Goal: Task Accomplishment & Management: Manage account settings

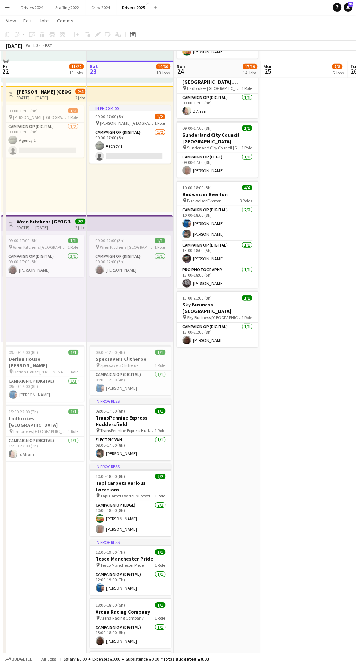
scroll to position [1307, 0]
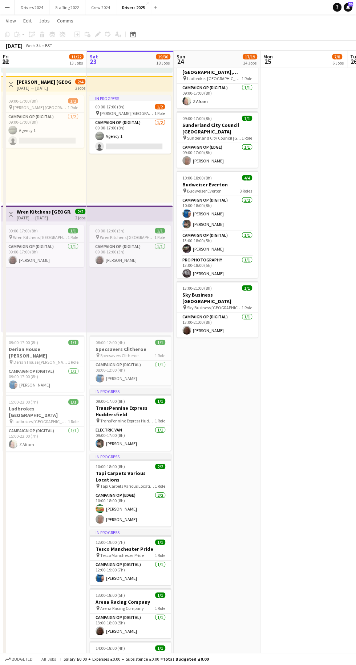
click at [135, 467] on div "10:00-18:00 (8h) 2/2" at bounding box center [130, 466] width 81 height 5
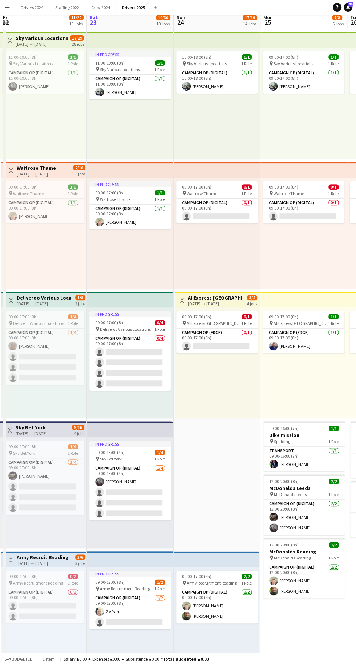
scroll to position [0, 0]
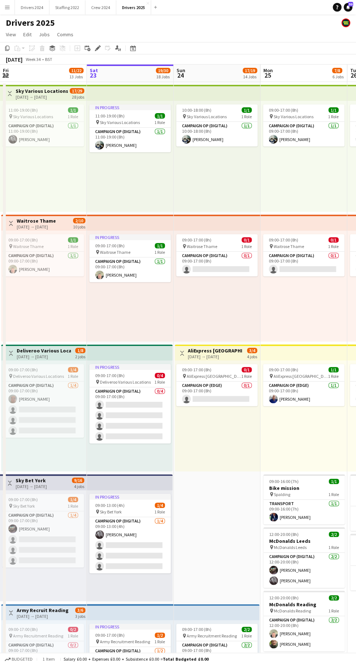
click at [101, 47] on div "Edit" at bounding box center [97, 48] width 9 height 9
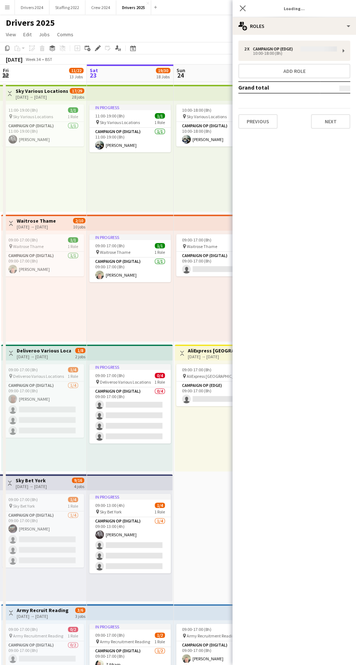
type input "**********"
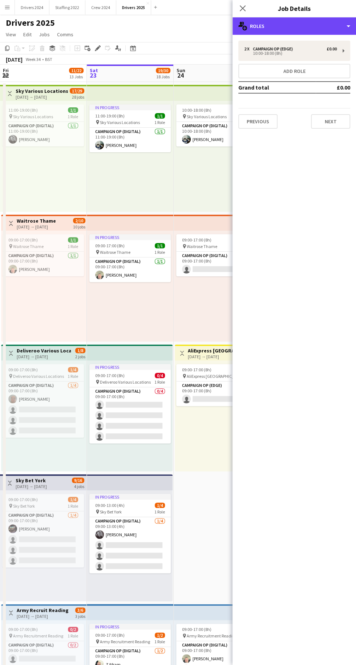
click at [310, 21] on div "multiple-users-add Roles" at bounding box center [293, 25] width 123 height 17
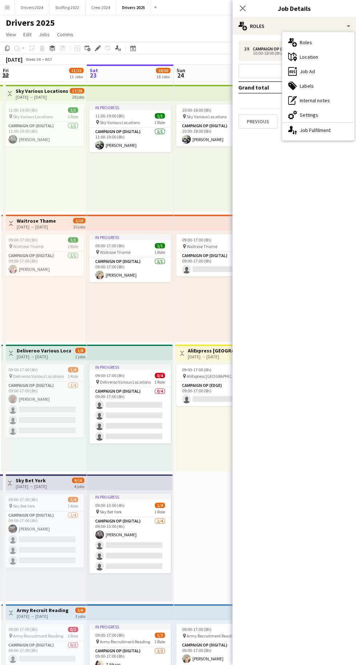
click at [328, 64] on div "ads-window Job Ad" at bounding box center [318, 71] width 72 height 15
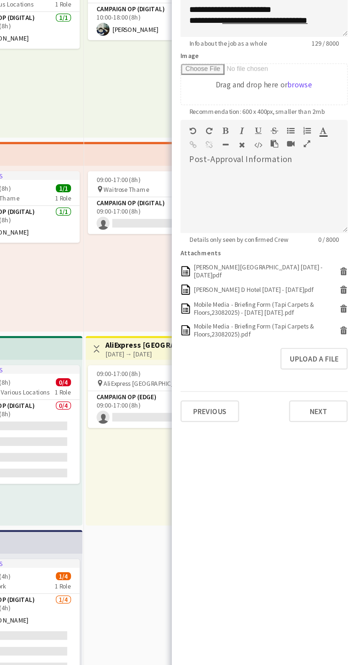
click at [283, 321] on div "Mobile Media - Briefing Form (Tapi Carpets & Floors,23082025) - 2025.07.24 15.0…" at bounding box center [295, 326] width 96 height 11
click at [275, 340] on div "Mobile Media - Briefing Form (Tapi Carpets & Floors,23082025).pdf" at bounding box center [295, 340] width 96 height 11
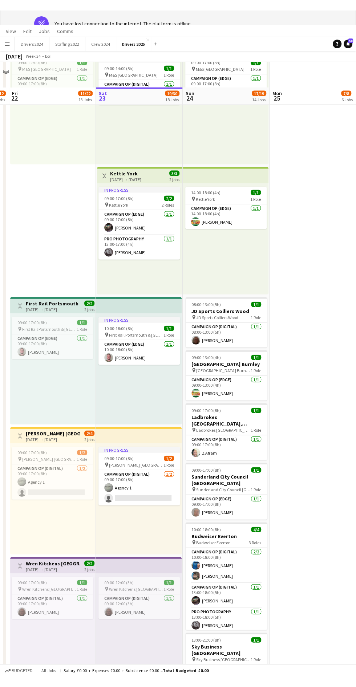
scroll to position [48, 0]
